Goal: Information Seeking & Learning: Learn about a topic

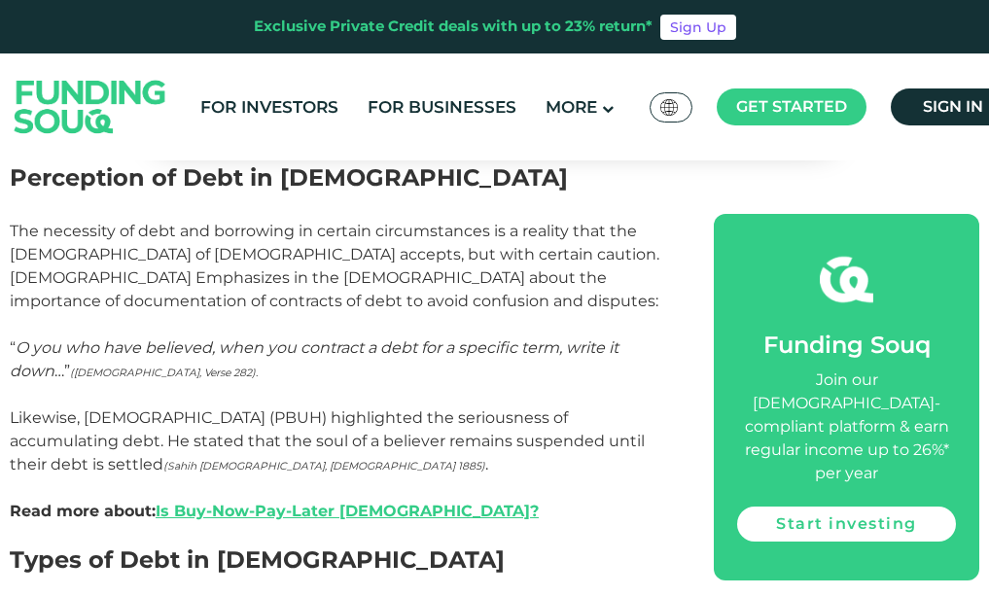
scroll to position [1069, 0]
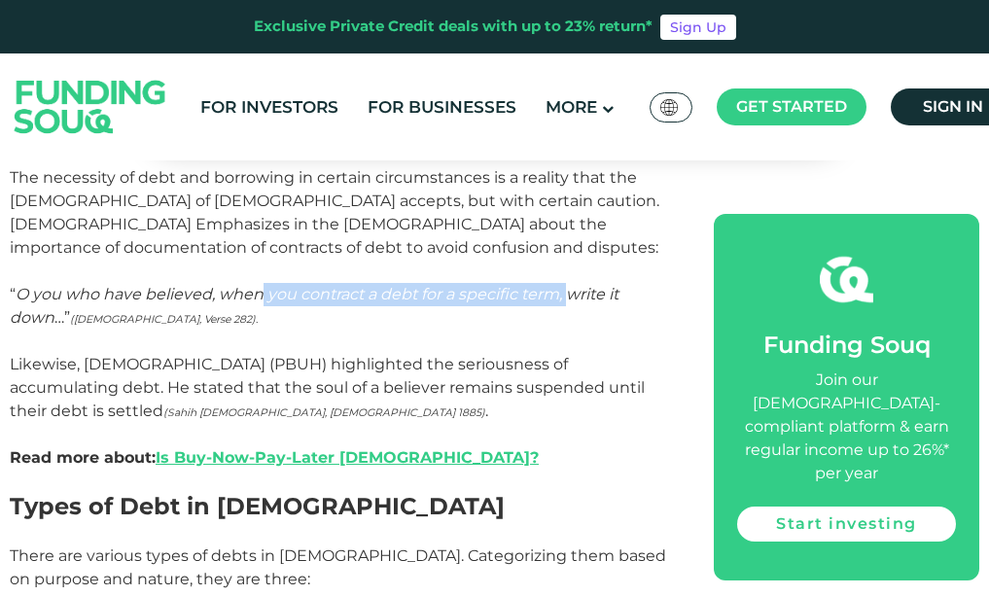
drag, startPoint x: 258, startPoint y: 293, endPoint x: 572, endPoint y: 296, distance: 314.0
click at [572, 296] on em "O you who have believed, when you contract a debt for a specific term, write it…" at bounding box center [314, 306] width 608 height 42
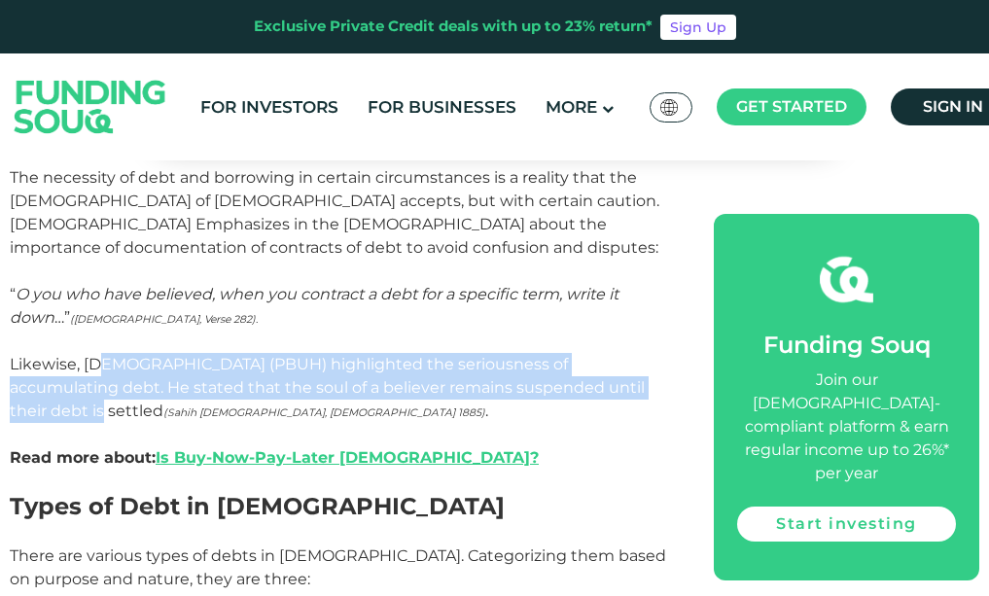
drag, startPoint x: 95, startPoint y: 364, endPoint x: 606, endPoint y: 389, distance: 510.9
click at [606, 389] on p "Likewise, [DEMOGRAPHIC_DATA] (PBUH) highlighted the seriousness of accumulating…" at bounding box center [340, 411] width 660 height 163
click at [289, 393] on p "Likewise, [DEMOGRAPHIC_DATA] (PBUH) highlighted the seriousness of accumulating…" at bounding box center [340, 411] width 660 height 163
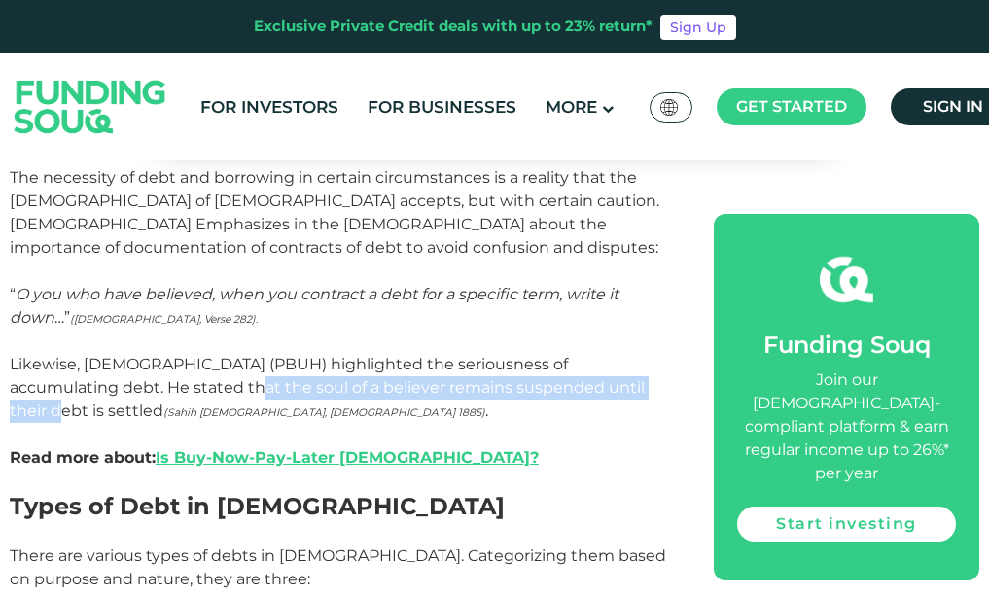
drag, startPoint x: 129, startPoint y: 386, endPoint x: 560, endPoint y: 385, distance: 430.6
click at [560, 385] on p "Likewise, [DEMOGRAPHIC_DATA] (PBUH) highlighted the seriousness of accumulating…" at bounding box center [340, 411] width 660 height 163
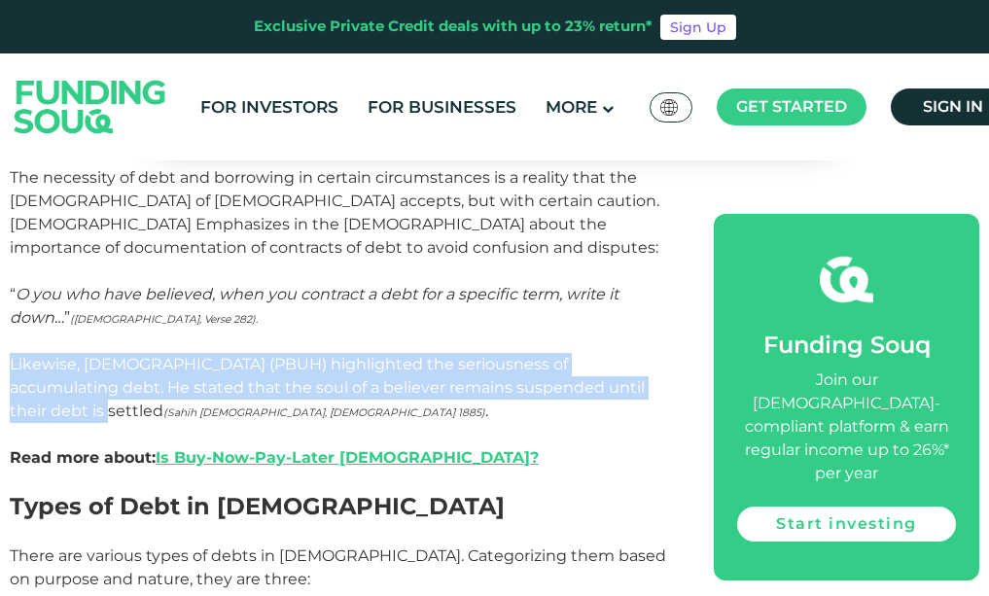
drag, startPoint x: 11, startPoint y: 367, endPoint x: 611, endPoint y: 387, distance: 601.0
click at [611, 387] on p "Likewise, [DEMOGRAPHIC_DATA] (PBUH) highlighted the seriousness of accumulating…" at bounding box center [340, 411] width 660 height 163
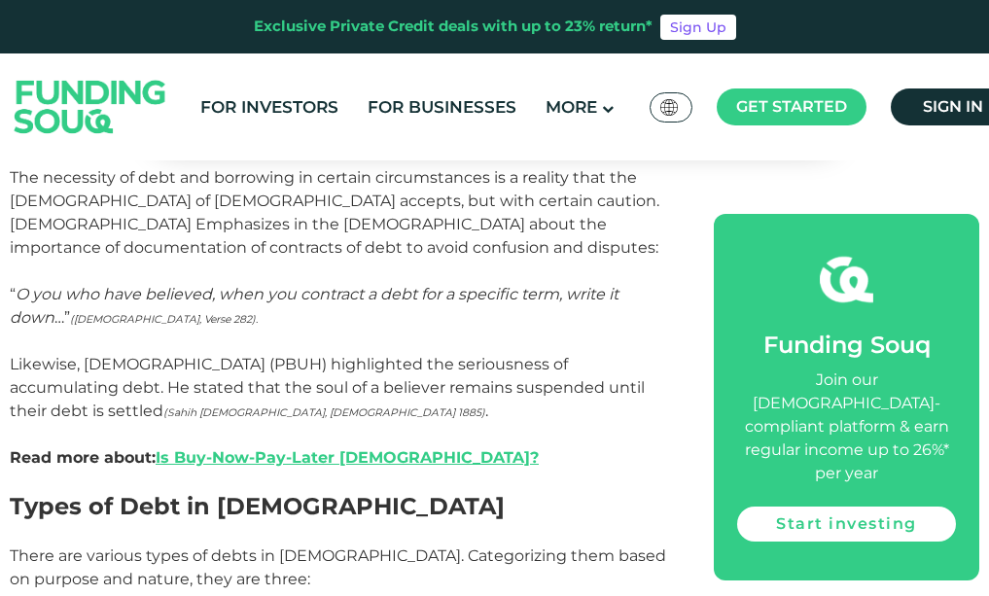
click at [581, 434] on p "Likewise, [DEMOGRAPHIC_DATA] (PBUH) highlighted the seriousness of accumulating…" at bounding box center [340, 411] width 660 height 163
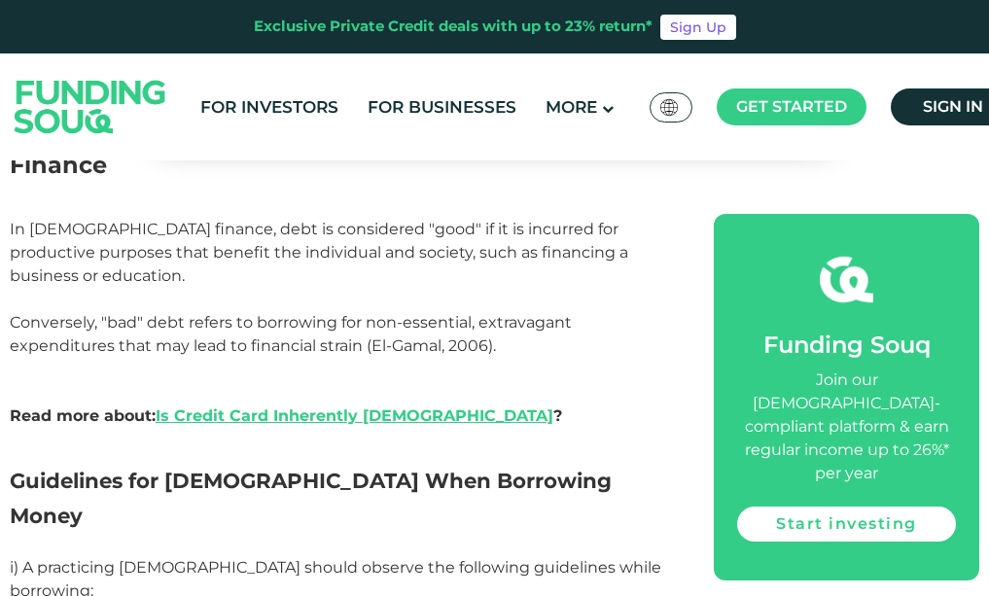
scroll to position [3402, 0]
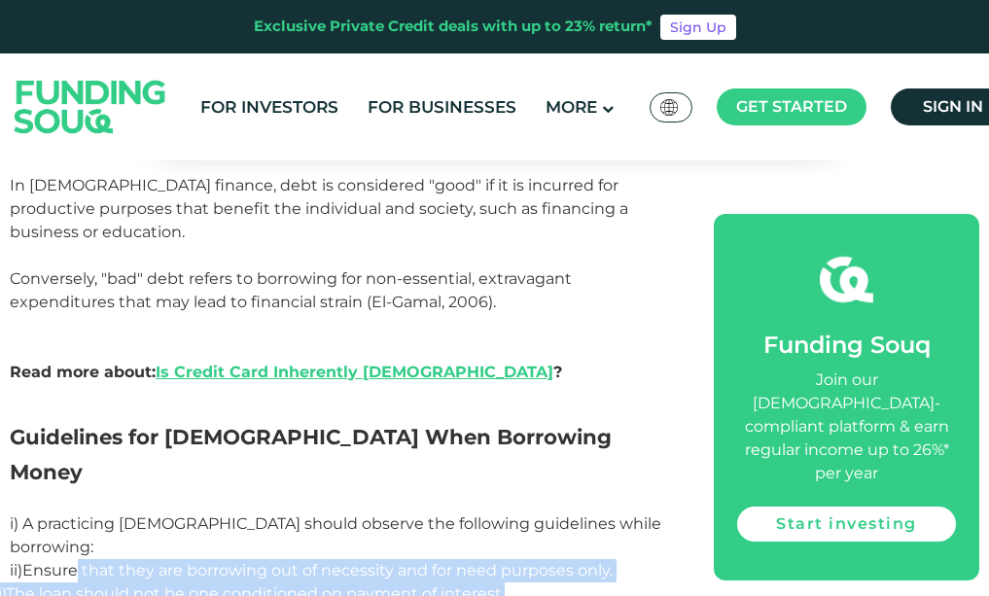
drag, startPoint x: 90, startPoint y: 302, endPoint x: 570, endPoint y: 333, distance: 480.2
